Goal: Navigation & Orientation: Find specific page/section

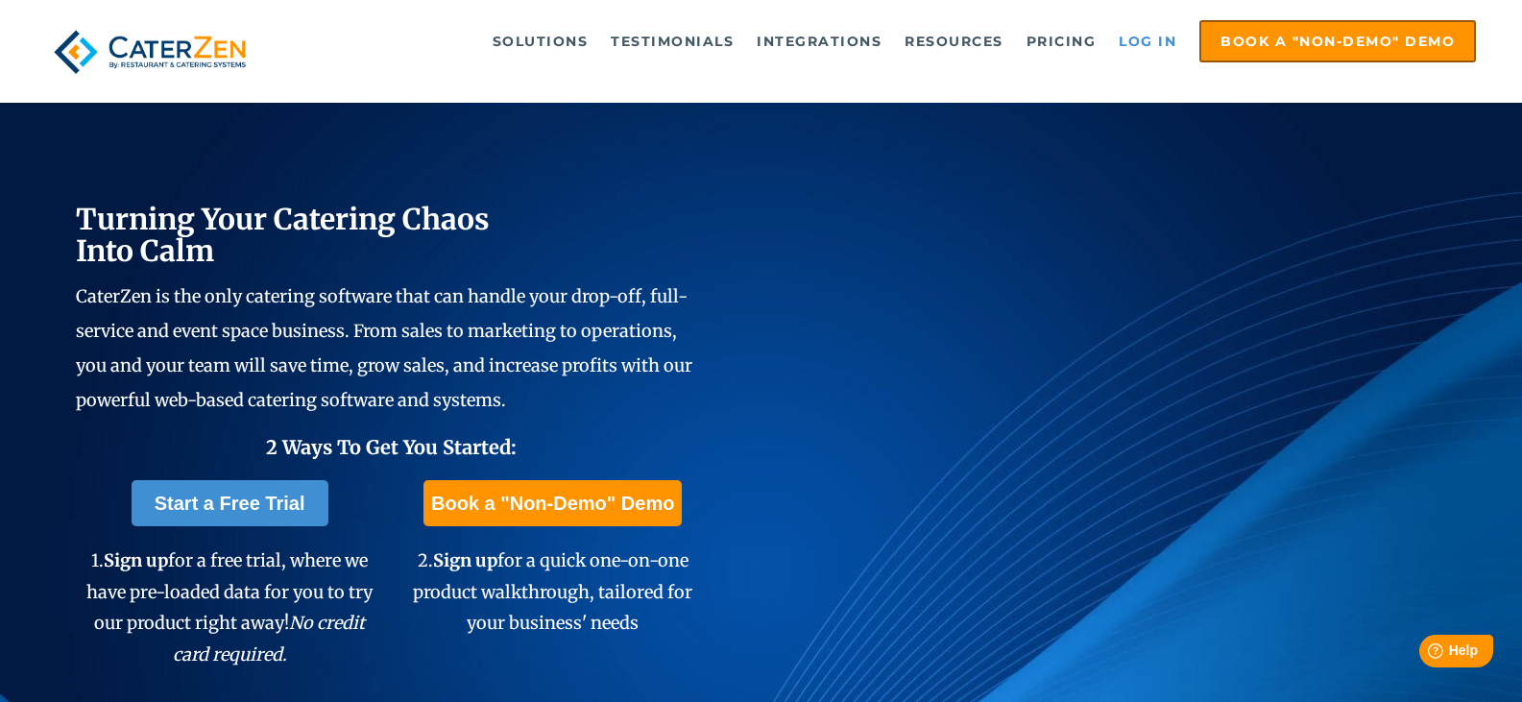
click at [1163, 35] on link "Log in" at bounding box center [1147, 41] width 77 height 38
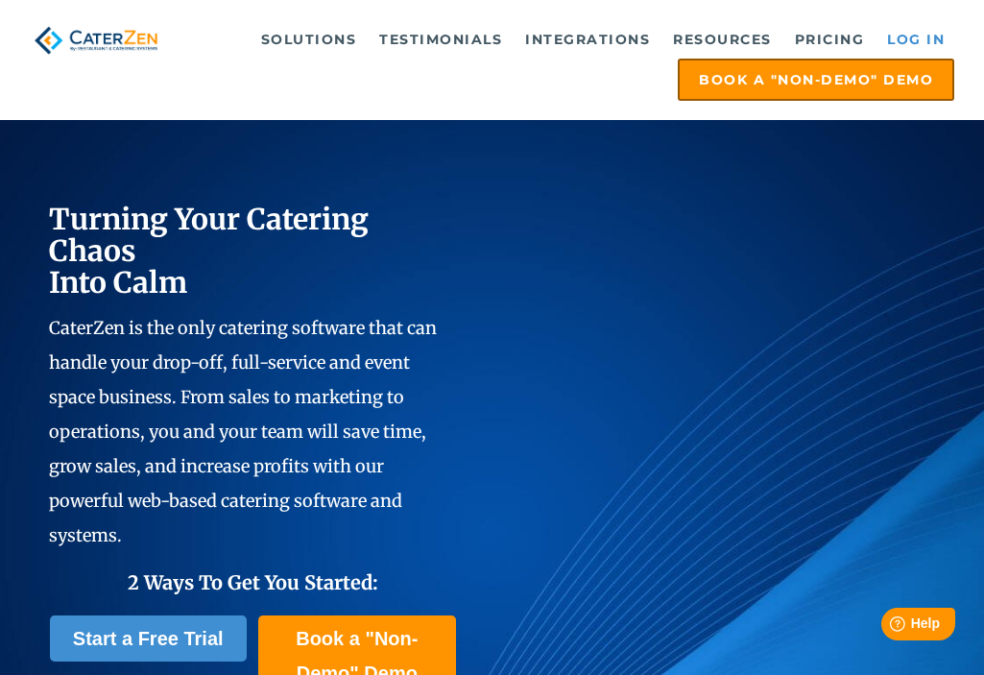
click at [918, 41] on link "Log in" at bounding box center [916, 39] width 77 height 38
click at [896, 45] on link "Log in" at bounding box center [916, 39] width 77 height 38
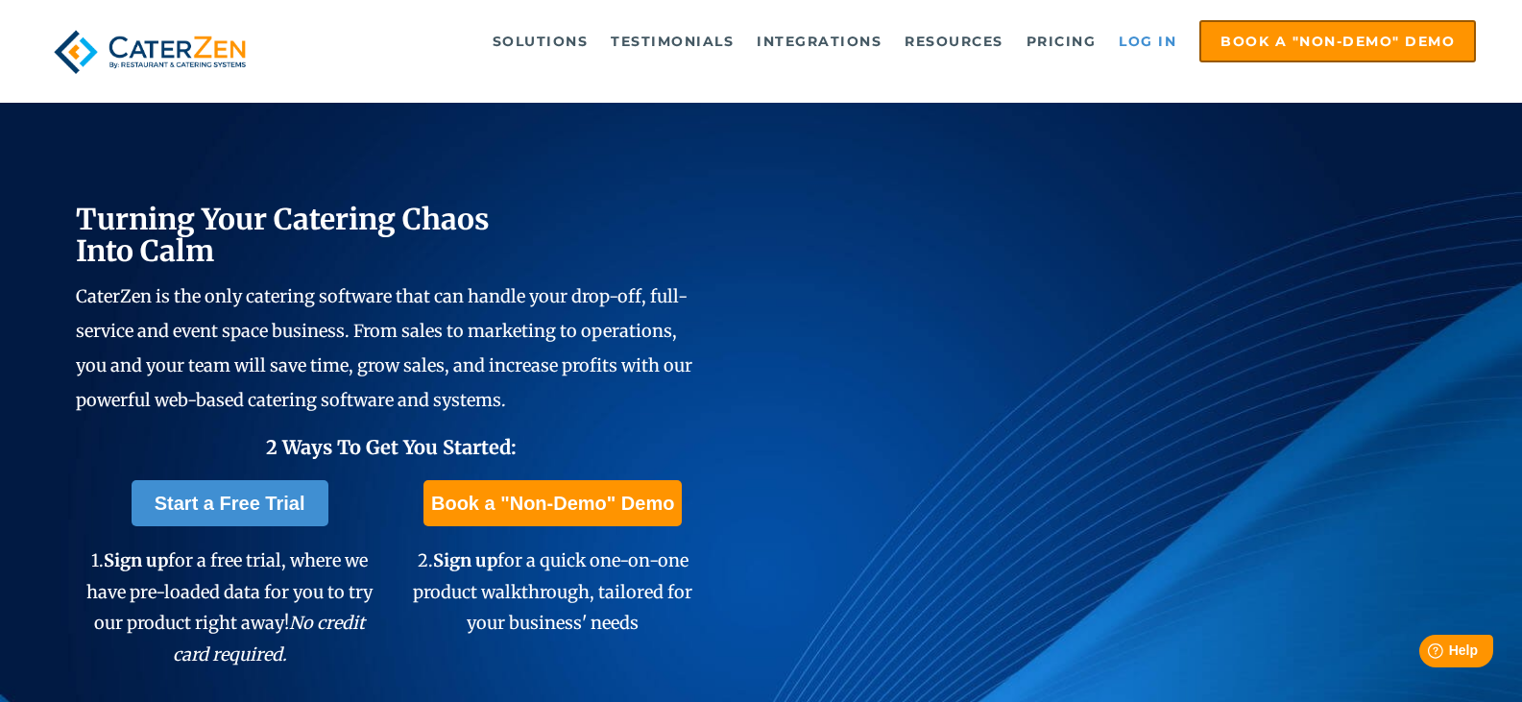
drag, startPoint x: 1145, startPoint y: 43, endPoint x: 1129, endPoint y: 37, distance: 16.4
click at [1129, 37] on link "Log in" at bounding box center [1147, 41] width 77 height 38
